Goal: Use online tool/utility: Utilize a website feature to perform a specific function

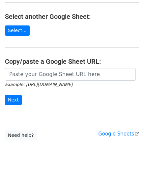
scroll to position [114, 0]
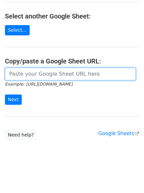
click at [31, 75] on input "url" at bounding box center [70, 74] width 131 height 13
paste input "[URL][DOMAIN_NAME]"
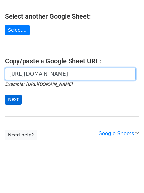
scroll to position [0, 136]
type input "[URL][DOMAIN_NAME]"
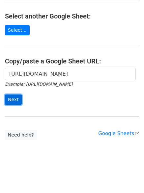
click at [6, 100] on input "Next" at bounding box center [13, 99] width 17 height 10
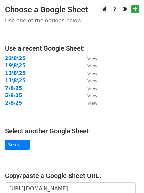
scroll to position [114, 0]
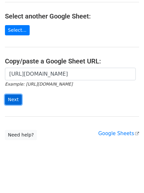
click at [11, 94] on input "Next" at bounding box center [13, 99] width 17 height 10
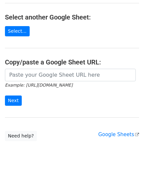
scroll to position [114, 0]
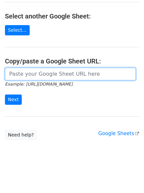
drag, startPoint x: 58, startPoint y: 77, endPoint x: 54, endPoint y: 80, distance: 5.4
click at [58, 77] on input "url" at bounding box center [70, 74] width 131 height 13
paste input "[URL][DOMAIN_NAME]"
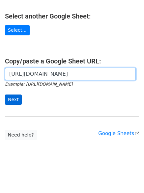
scroll to position [0, 136]
type input "[URL][DOMAIN_NAME]"
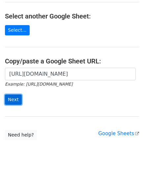
click at [17, 98] on input "Next" at bounding box center [13, 99] width 17 height 10
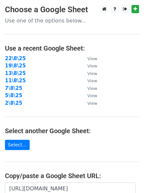
scroll to position [114, 0]
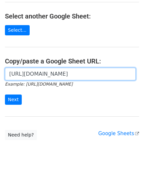
click at [50, 73] on input "[URL][DOMAIN_NAME]" at bounding box center [70, 74] width 131 height 13
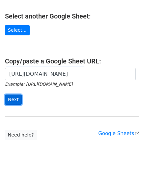
scroll to position [0, 0]
click at [12, 98] on input "Next" at bounding box center [13, 99] width 17 height 10
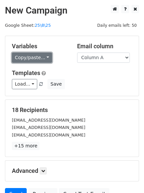
click at [27, 59] on link "Copy/paste..." at bounding box center [32, 57] width 40 height 10
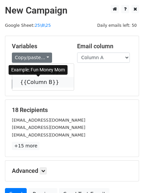
click at [29, 81] on link "{{Column B}}" at bounding box center [43, 82] width 62 height 11
